Goal: Information Seeking & Learning: Learn about a topic

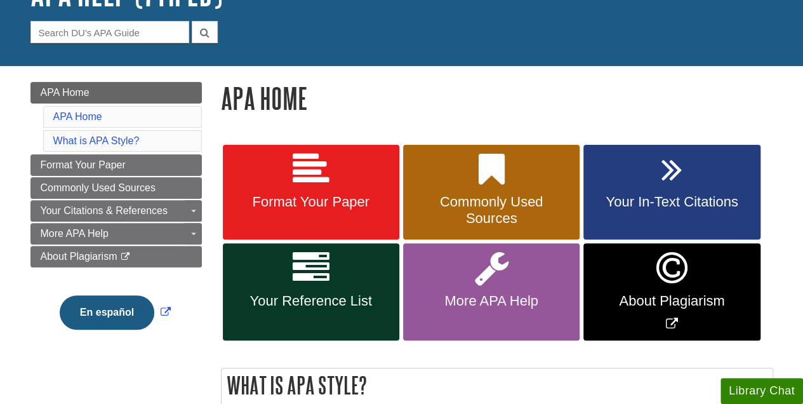
scroll to position [127, 0]
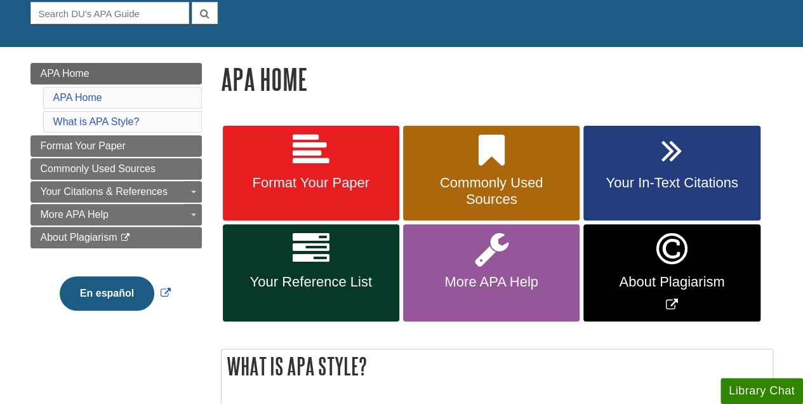
click at [0, 0] on link "References: Articles" at bounding box center [0, 0] width 0 height 0
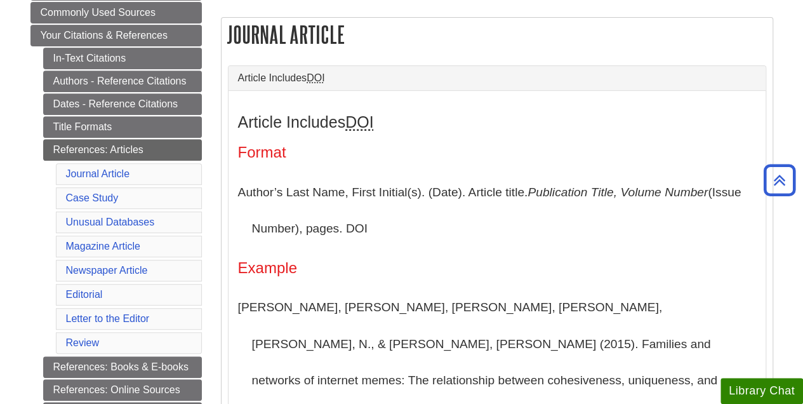
scroll to position [254, 0]
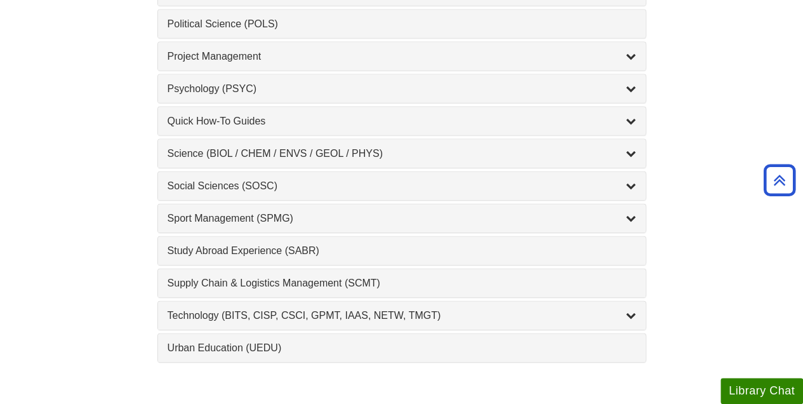
scroll to position [1397, 0]
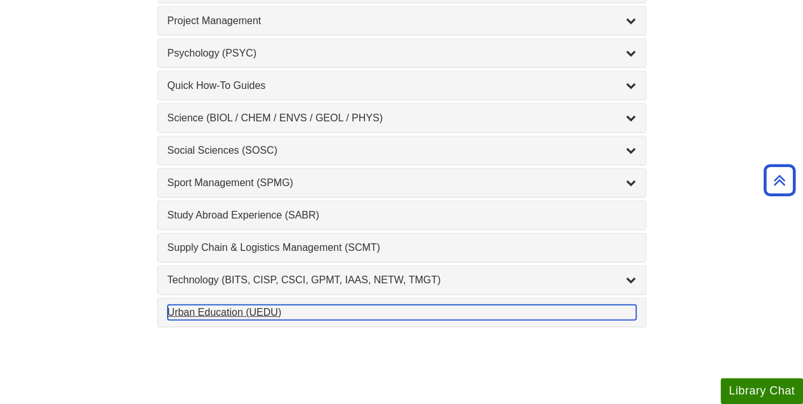
click at [237, 305] on div "Urban Education (UEDU) , 1 guides" at bounding box center [402, 312] width 468 height 15
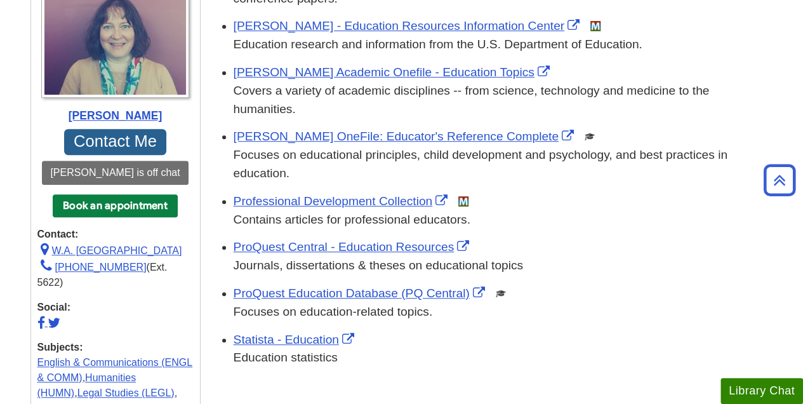
scroll to position [317, 0]
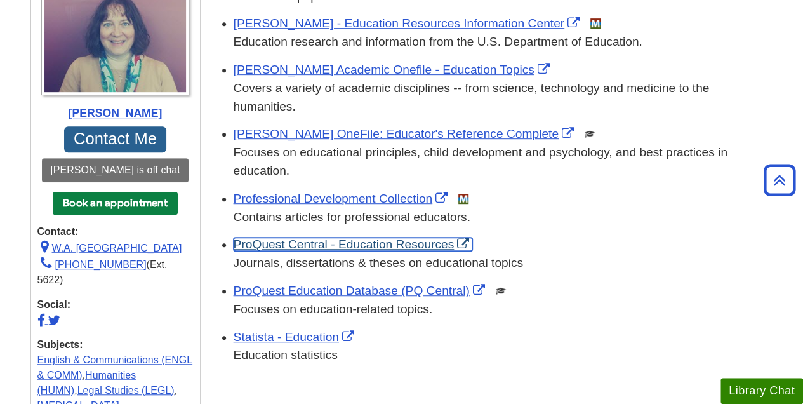
click at [296, 244] on link "ProQuest Central - Education Resources" at bounding box center [353, 243] width 239 height 13
click at [314, 239] on link "ProQuest Central - Education Resources" at bounding box center [353, 243] width 239 height 13
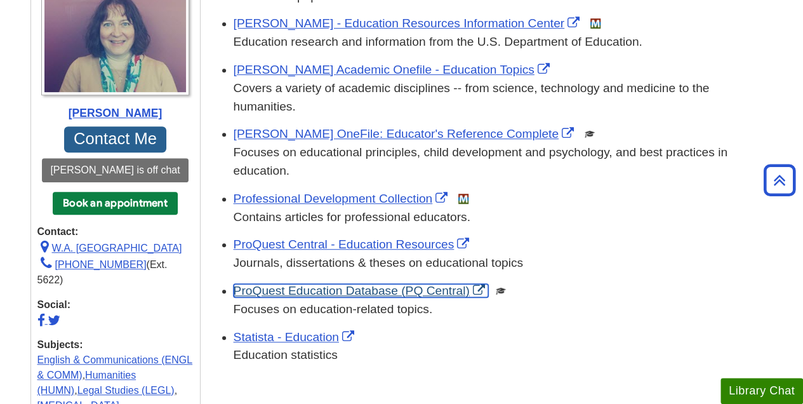
click at [328, 289] on link "ProQuest Education Database (PQ Central)" at bounding box center [361, 290] width 255 height 13
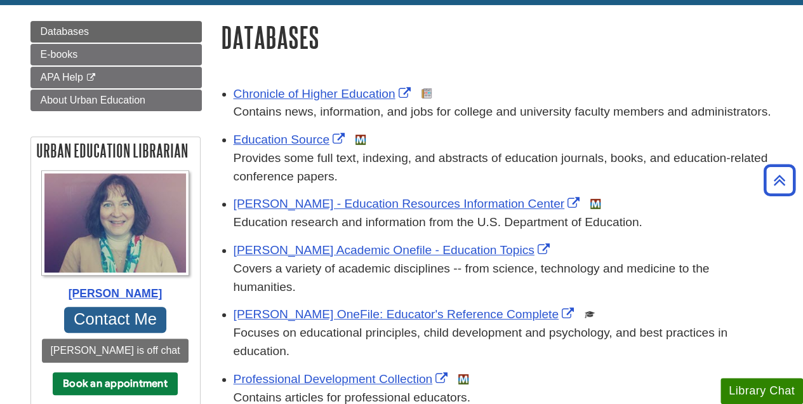
scroll to position [127, 0]
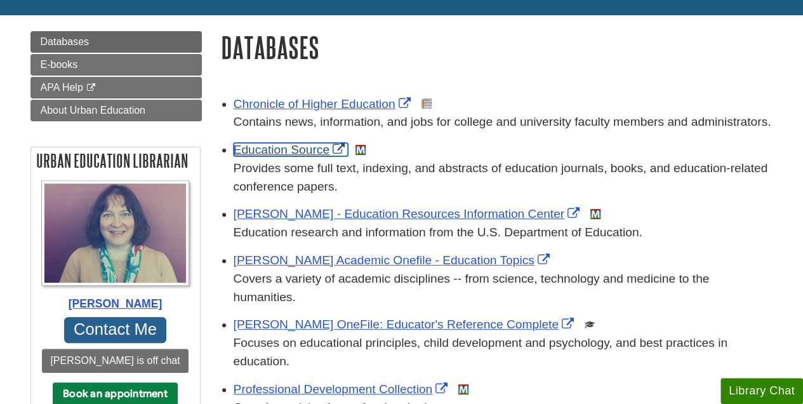
click at [280, 150] on link "Education Source" at bounding box center [291, 149] width 114 height 13
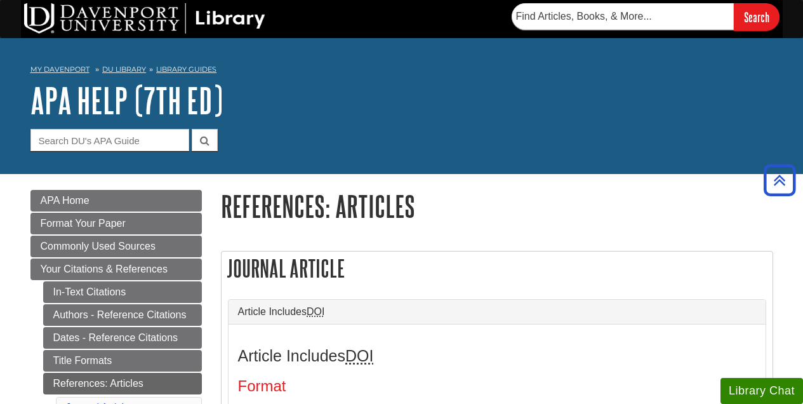
scroll to position [254, 0]
